Goal: Information Seeking & Learning: Learn about a topic

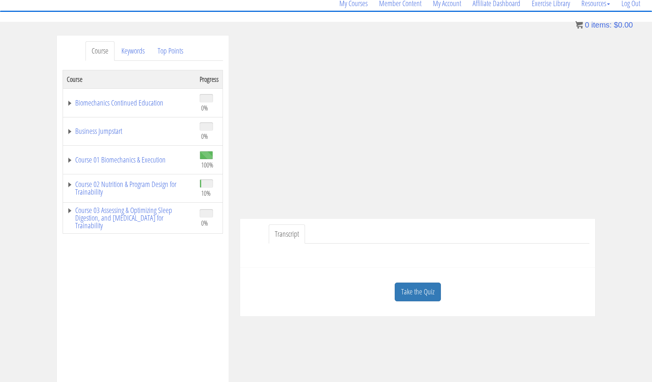
scroll to position [68, 0]
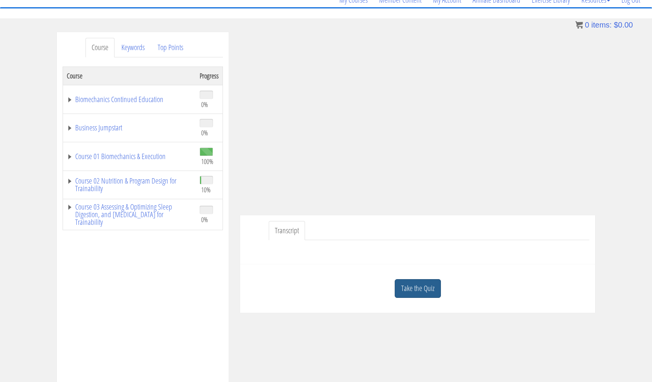
click at [417, 285] on link "Take the Quiz" at bounding box center [418, 288] width 46 height 19
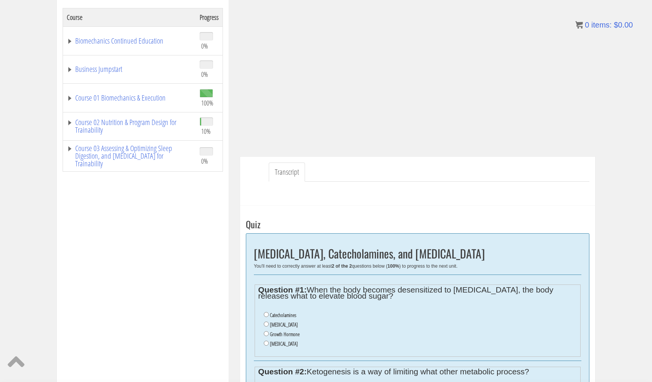
scroll to position [126, 0]
click at [267, 313] on input "Catecholamines" at bounding box center [266, 314] width 5 height 5
radio input "true"
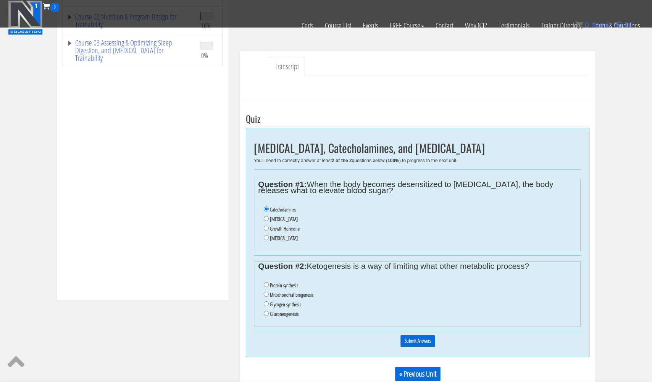
scroll to position [178, 0]
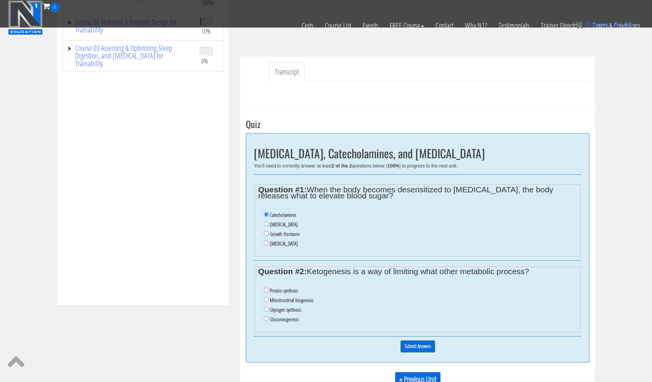
click at [267, 314] on li "Gluconeogenesis" at bounding box center [420, 319] width 313 height 10
click at [266, 316] on input "Gluconeogenesis" at bounding box center [266, 318] width 5 height 5
radio input "true"
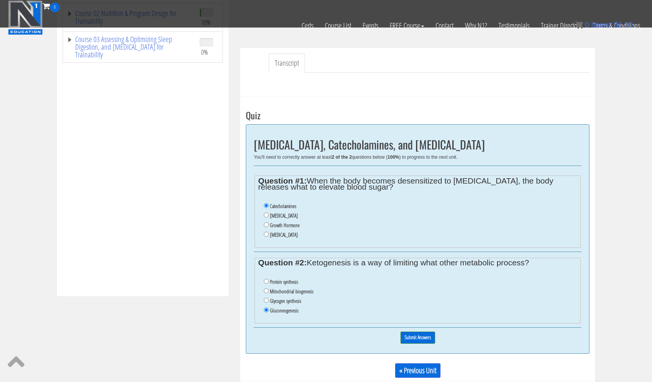
scroll to position [187, 0]
click at [417, 331] on input "Submit Answers" at bounding box center [418, 337] width 35 height 12
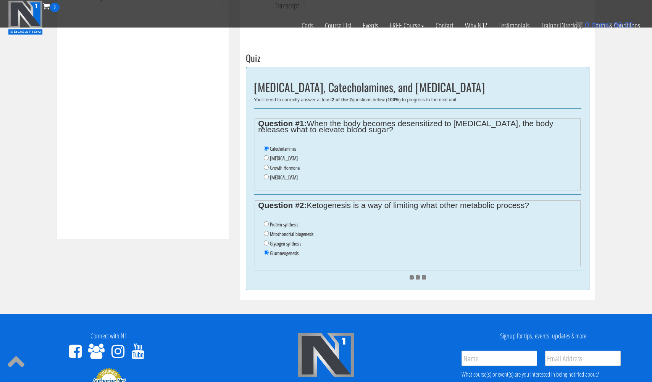
scroll to position [246, 0]
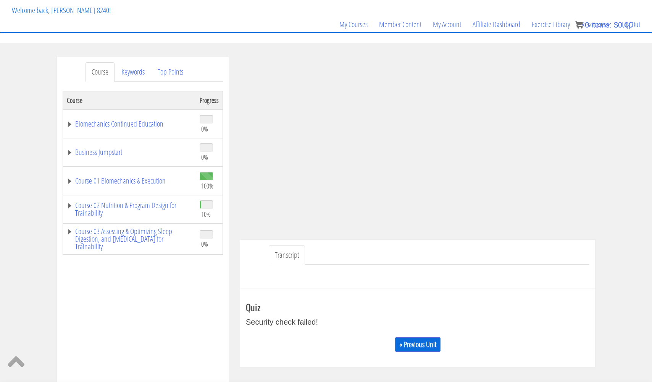
scroll to position [36, 0]
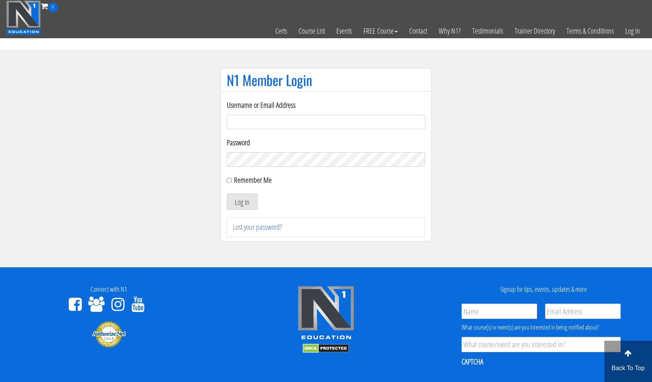
type input "[EMAIL_ADDRESS][DOMAIN_NAME]"
click at [242, 201] on button "Log In" at bounding box center [242, 201] width 31 height 16
click at [241, 203] on button "Log In" at bounding box center [242, 201] width 31 height 16
click at [241, 202] on button "Log In" at bounding box center [242, 201] width 31 height 16
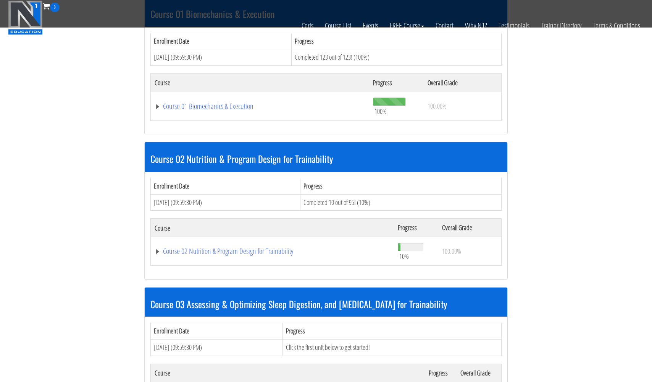
scroll to position [388, 0]
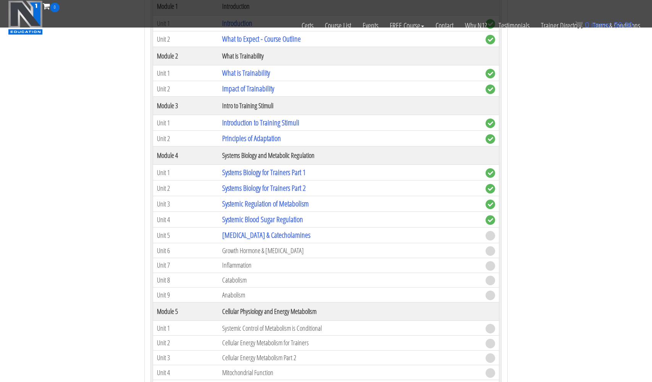
scroll to position [655, 0]
click at [248, 232] on link "[MEDICAL_DATA] & Catecholamines" at bounding box center [266, 235] width 88 height 10
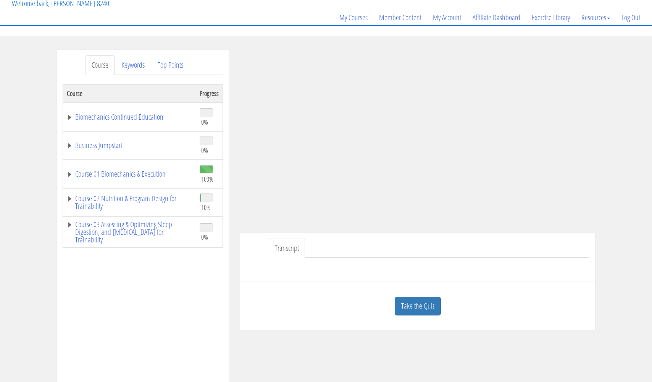
scroll to position [55, 0]
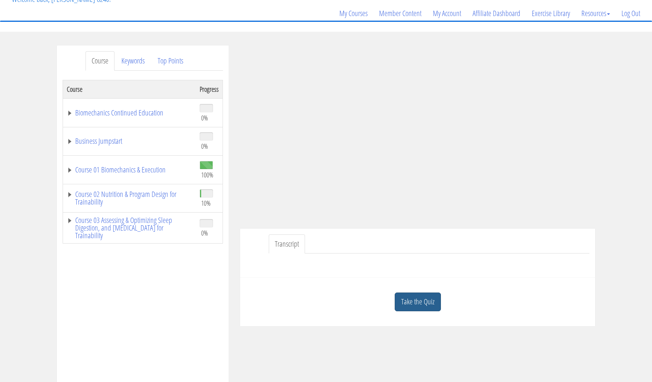
click at [424, 297] on link "Take the Quiz" at bounding box center [418, 301] width 46 height 19
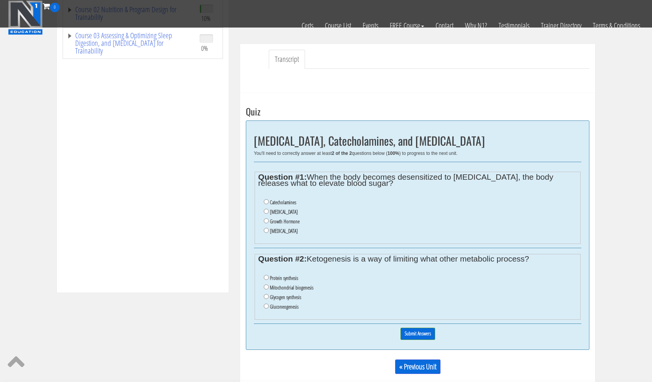
scroll to position [191, 0]
click at [267, 199] on input "Catecholamines" at bounding box center [266, 201] width 5 height 5
radio input "true"
click at [266, 303] on input "Gluconeogenesis" at bounding box center [266, 305] width 5 height 5
radio input "true"
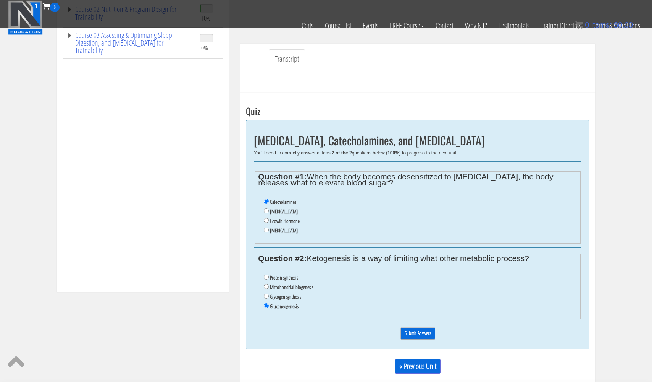
click at [423, 327] on input "Submit Answers" at bounding box center [418, 333] width 35 height 12
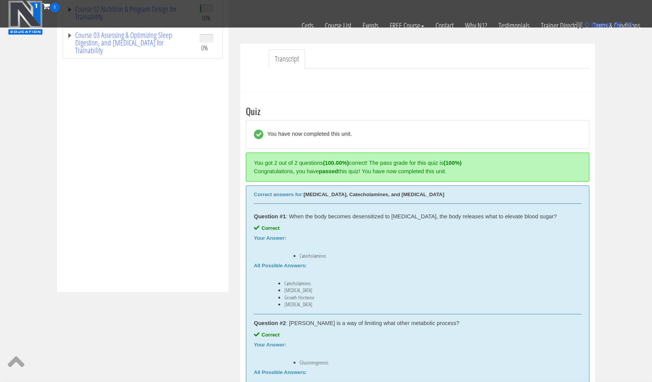
scroll to position [272, 0]
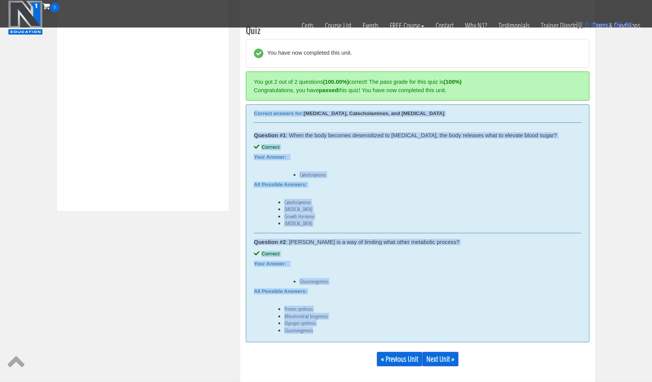
drag, startPoint x: 252, startPoint y: 112, endPoint x: 334, endPoint y: 333, distance: 236.6
click at [334, 333] on div "Correct answers for: Cortisol, Catecholamines, and Insulin Question #1 : When t…" at bounding box center [418, 223] width 344 height 238
copy div "Correct answers for: Cortisol, Catecholamines, and Insulin Question #1 : When t…"
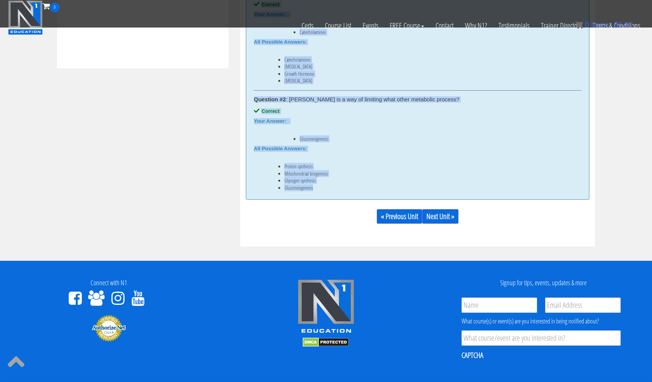
scroll to position [417, 0]
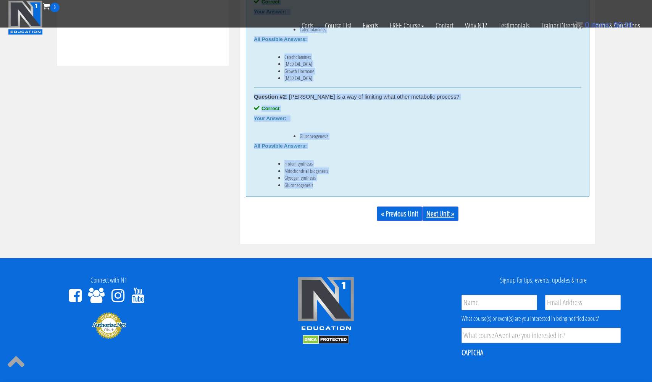
click at [446, 213] on link "Next Unit »" at bounding box center [440, 213] width 36 height 15
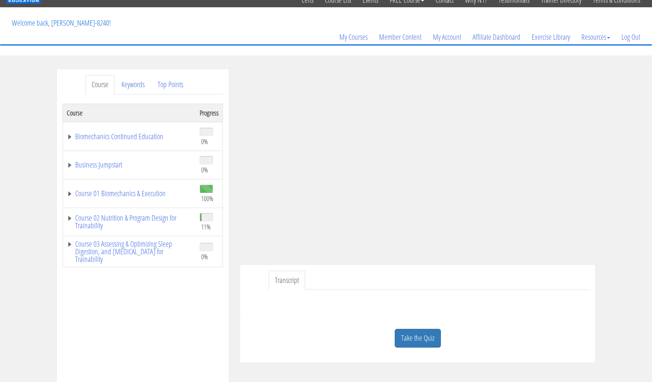
scroll to position [35, 0]
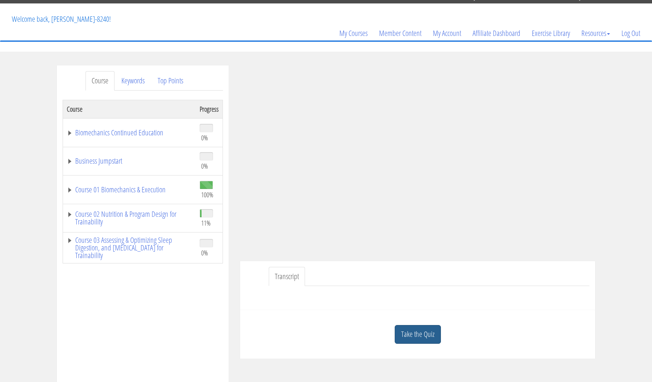
click at [406, 332] on link "Take the Quiz" at bounding box center [418, 334] width 46 height 19
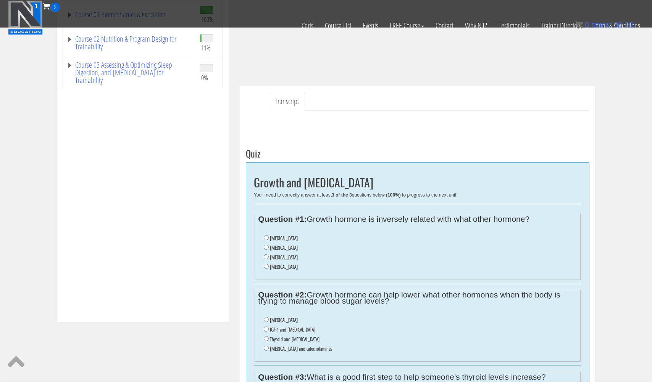
scroll to position [171, 0]
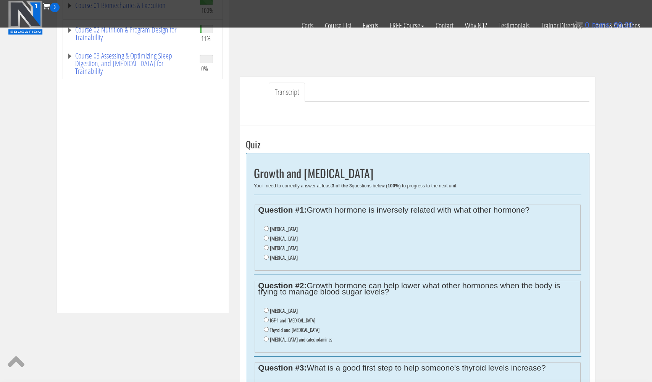
click at [266, 236] on input "Insulin" at bounding box center [266, 237] width 5 height 5
radio input "true"
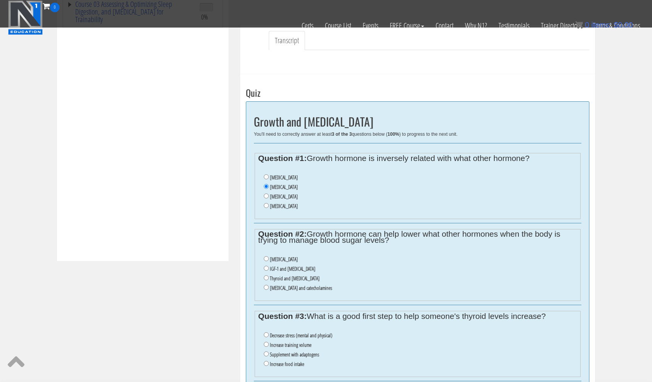
scroll to position [227, 0]
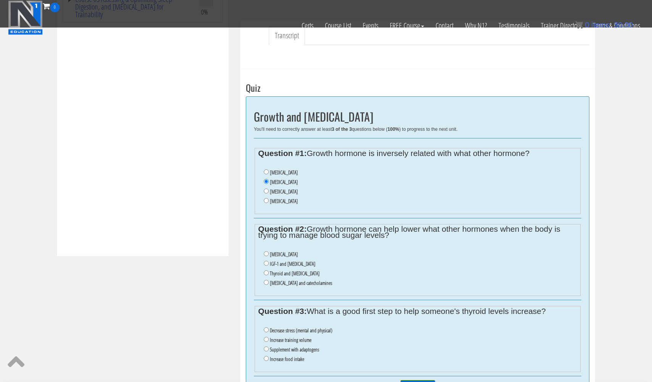
click at [267, 280] on input "Cortisol and catecholamines" at bounding box center [266, 282] width 5 height 5
radio input "true"
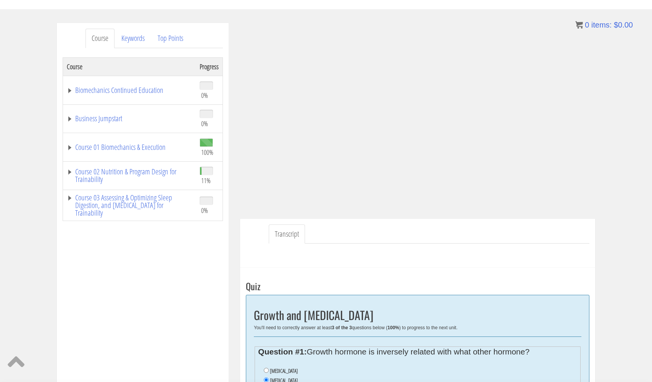
scroll to position [76, 0]
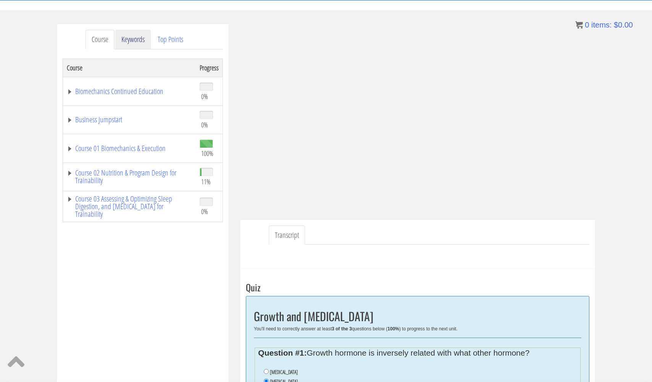
click at [131, 41] on link "Keywords" at bounding box center [133, 39] width 36 height 19
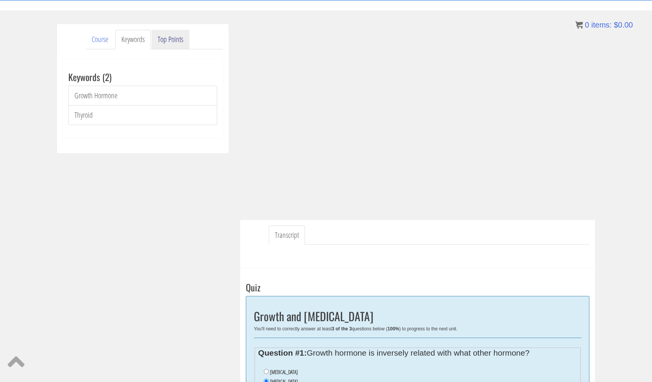
click at [169, 37] on link "Top Points" at bounding box center [171, 39] width 38 height 19
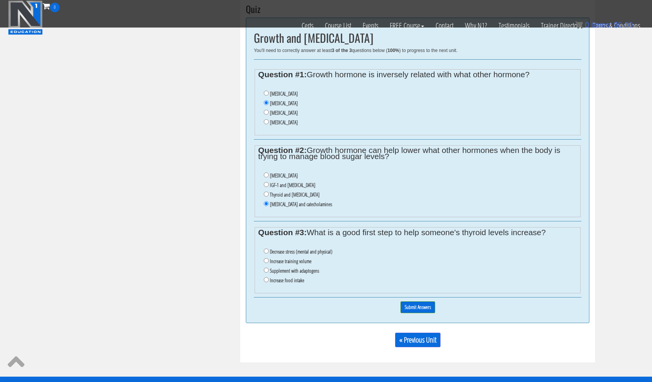
scroll to position [308, 0]
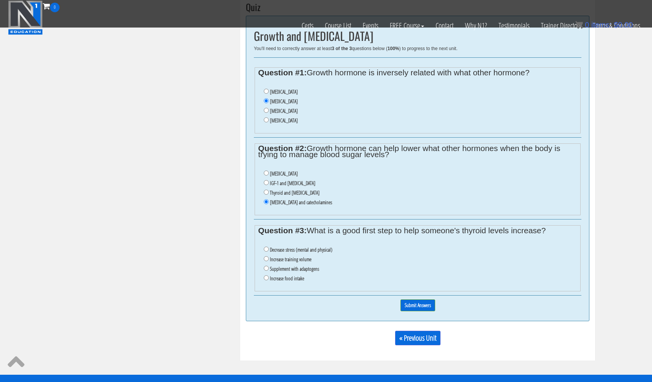
click at [268, 246] on input "Decrease stress (mental and physical)" at bounding box center [266, 248] width 5 height 5
radio input "true"
click at [412, 299] on input "Submit Answers" at bounding box center [418, 305] width 35 height 12
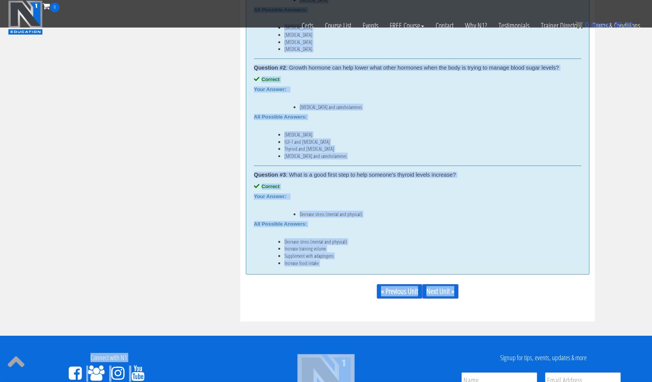
scroll to position [474, 0]
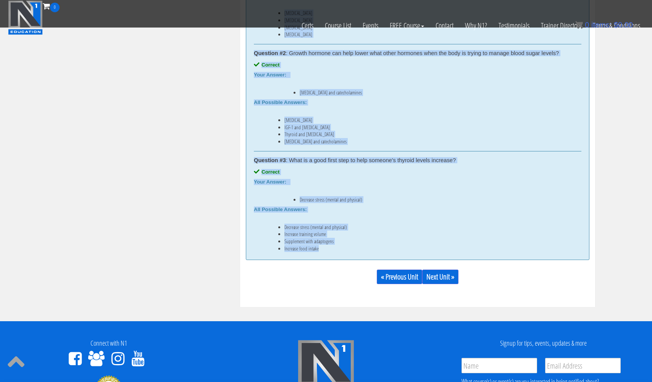
drag, startPoint x: 249, startPoint y: 111, endPoint x: 356, endPoint y: 252, distance: 177.1
click at [356, 252] on div "Correct answers for: Growth and Thyroid Hormone Question #1 : Growth hormone is…" at bounding box center [418, 87] width 344 height 344
copy div "Correct answers for: Growth and Thyroid Hormone Question #1 : Growth hormone is…"
click at [446, 275] on link "Next Unit »" at bounding box center [440, 276] width 36 height 15
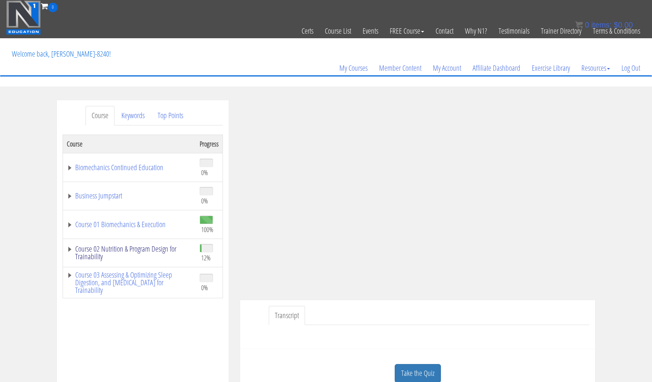
click at [158, 248] on link "Course 02 Nutrition & Program Design for Trainability" at bounding box center [129, 252] width 125 height 15
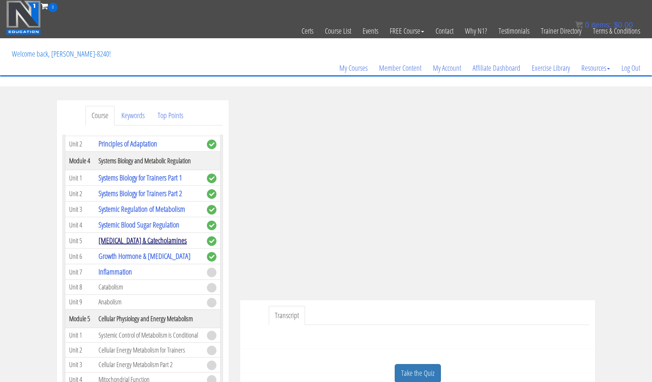
scroll to position [279, 0]
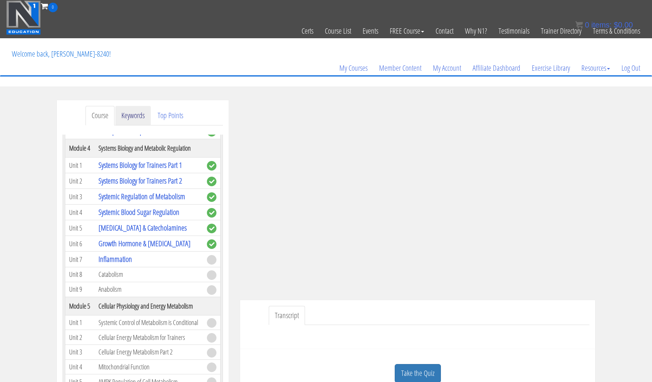
click at [133, 116] on link "Keywords" at bounding box center [133, 115] width 36 height 19
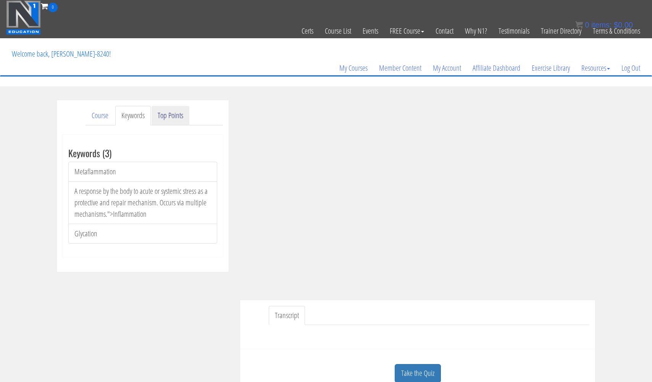
click at [180, 117] on link "Top Points" at bounding box center [171, 115] width 38 height 19
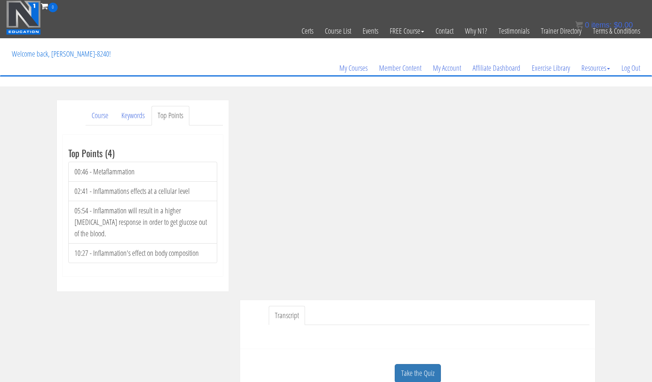
scroll to position [0, 0]
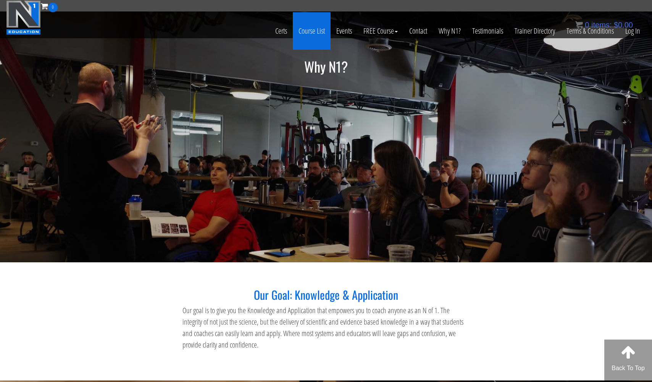
click at [315, 32] on link "Course List" at bounding box center [312, 30] width 38 height 37
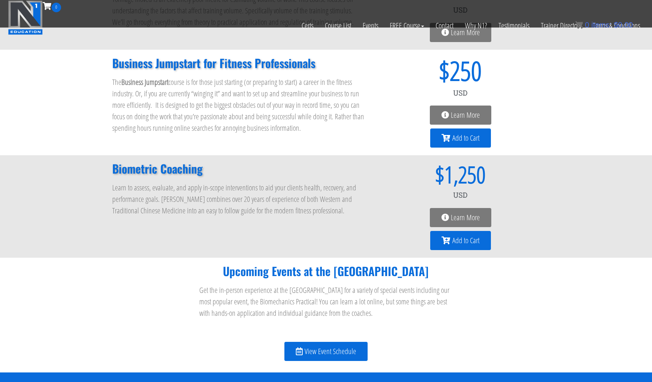
scroll to position [702, 0]
click at [466, 213] on span "Learn More" at bounding box center [465, 217] width 29 height 8
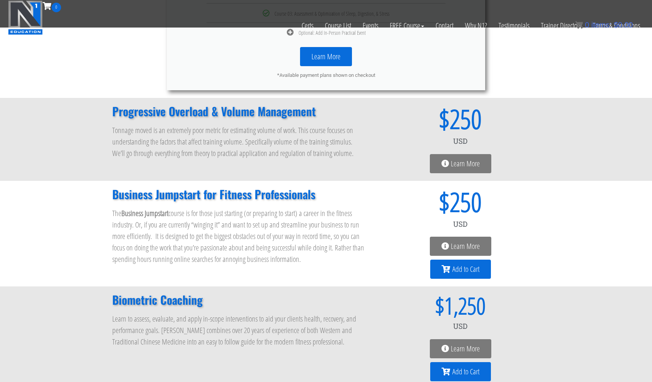
scroll to position [568, 0]
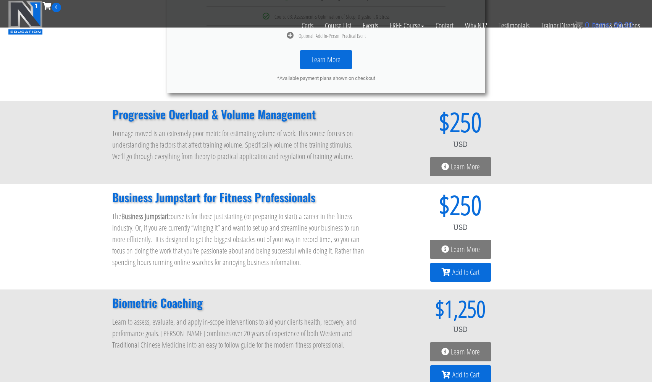
click at [454, 163] on span "Learn More" at bounding box center [465, 167] width 29 height 8
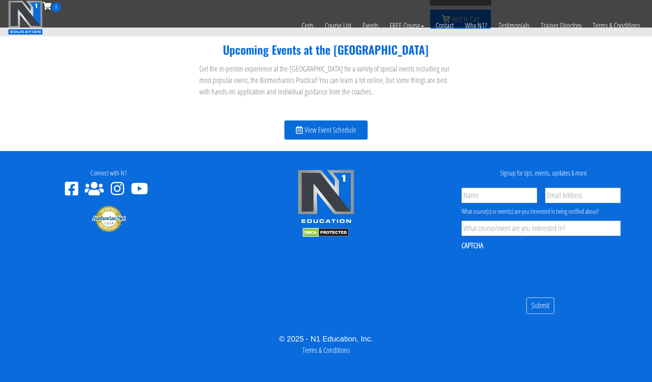
scroll to position [922, 0]
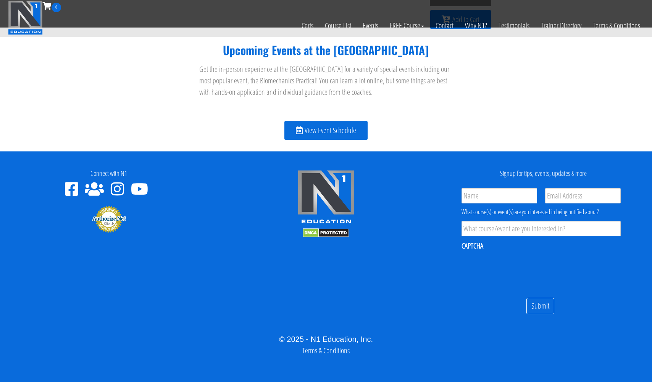
click at [313, 126] on span "View Event Schedule" at bounding box center [331, 130] width 52 height 8
